Goal: Information Seeking & Learning: Learn about a topic

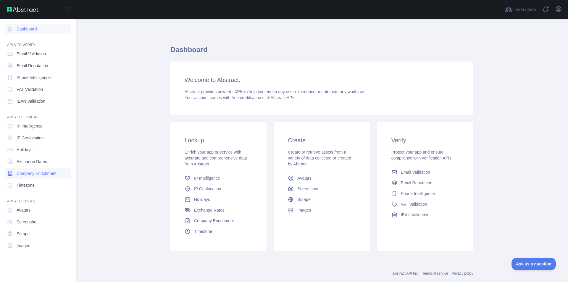
click at [49, 174] on span "Company Enrichment" at bounding box center [37, 173] width 40 height 6
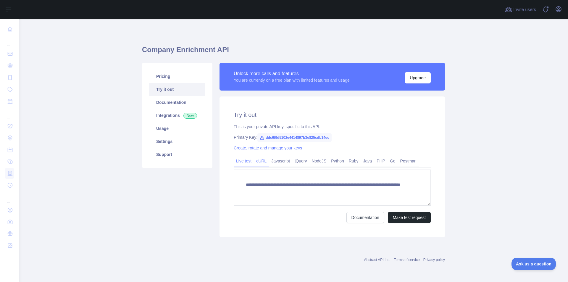
click at [262, 162] on link "cURL" at bounding box center [261, 160] width 15 height 9
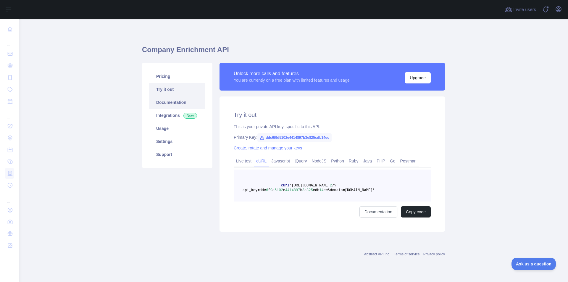
click at [183, 103] on link "Documentation" at bounding box center [177, 102] width 56 height 13
click at [267, 137] on span "ddc6f9d5102e4414897b3e825cdb14ec" at bounding box center [294, 137] width 74 height 9
drag, startPoint x: 265, startPoint y: 138, endPoint x: 344, endPoint y: 138, distance: 79.3
click at [344, 138] on div "Primary Key: ddc6f9d5102e4414897b3e825cdb14ec" at bounding box center [332, 137] width 197 height 6
copy span "ddc6f9d5102e4414897b3e825cdb14ec"
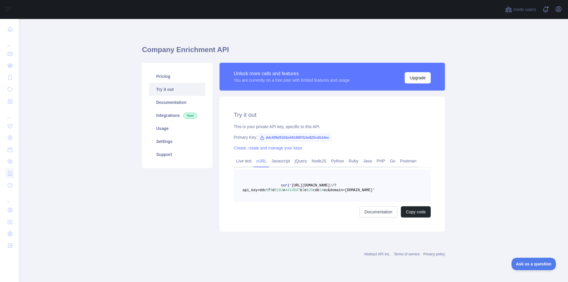
click at [285, 129] on div "This is your private API key, specific to this API." at bounding box center [332, 127] width 197 height 6
drag, startPoint x: 265, startPoint y: 138, endPoint x: 334, endPoint y: 138, distance: 69.2
click at [334, 138] on div "Primary Key: ddc6f9d5102e4414897b3e825cdb14ec" at bounding box center [332, 137] width 197 height 6
copy span "ddc6f9d5102e4414897b3e825cdb14ec"
click at [175, 107] on link "Documentation" at bounding box center [177, 102] width 56 height 13
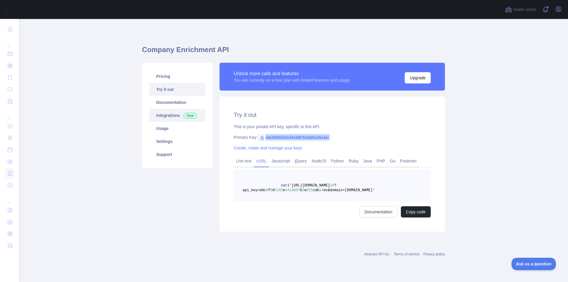
click at [165, 116] on link "Integrations New" at bounding box center [177, 115] width 56 height 13
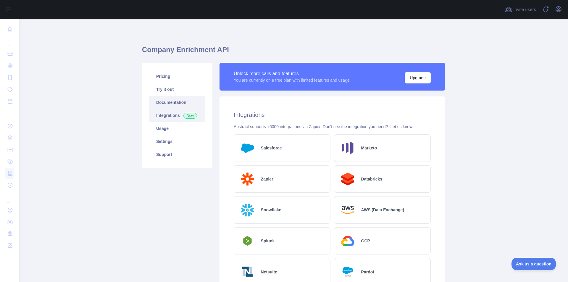
click at [172, 100] on link "Documentation" at bounding box center [177, 102] width 56 height 13
click at [172, 89] on link "Try it out" at bounding box center [177, 89] width 56 height 13
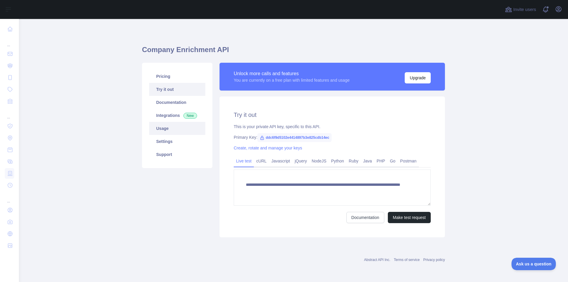
click at [177, 129] on link "Usage" at bounding box center [177, 128] width 56 height 13
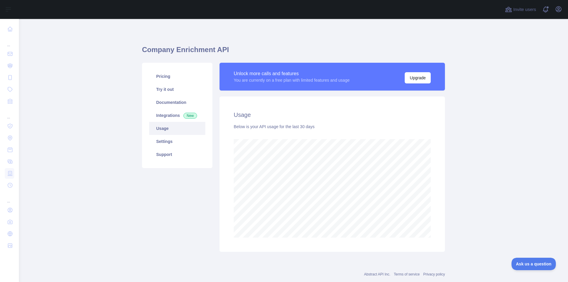
scroll to position [263, 545]
click at [172, 78] on link "Pricing" at bounding box center [177, 76] width 56 height 13
